Goal: Task Accomplishment & Management: Complete application form

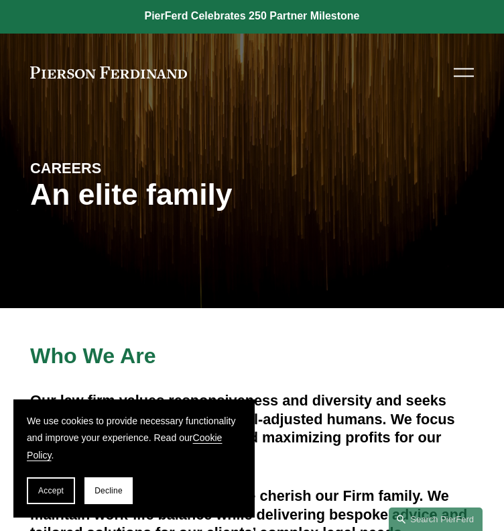
click at [470, 69] on div at bounding box center [464, 68] width 20 height 1
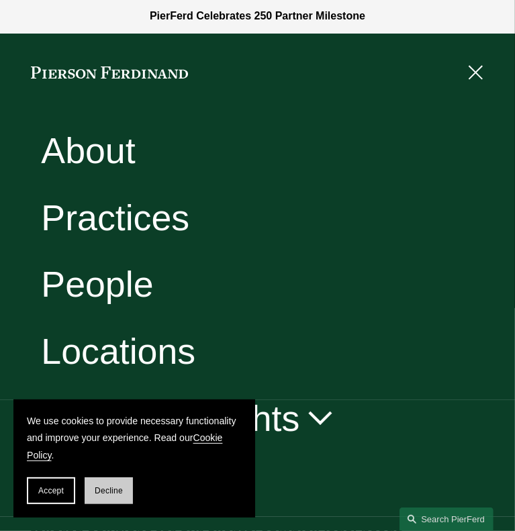
click at [95, 492] on span "Decline" at bounding box center [109, 490] width 28 height 9
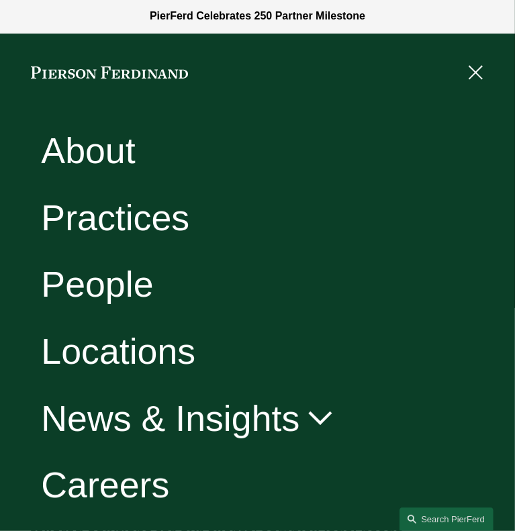
click at [140, 462] on div "Careers" at bounding box center [257, 484] width 515 height 67
click at [143, 476] on link "Careers" at bounding box center [105, 485] width 128 height 36
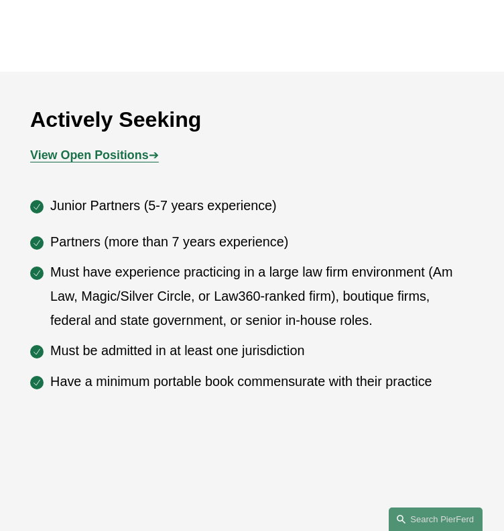
scroll to position [612, 0]
click at [122, 152] on strong "View Open Positions" at bounding box center [89, 154] width 118 height 13
